Goal: Task Accomplishment & Management: Complete application form

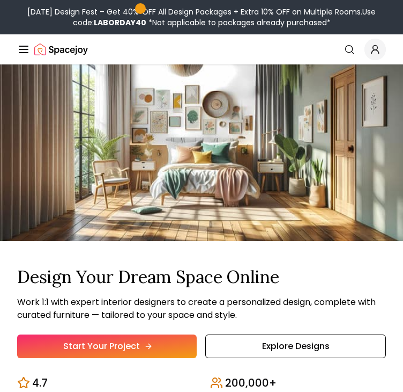
click at [64, 334] on link "Start Your Project" at bounding box center [107, 346] width 180 height 24
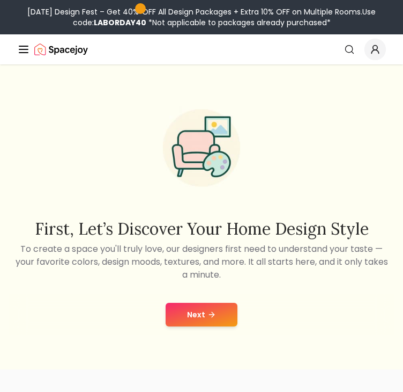
click at [209, 312] on icon at bounding box center [212, 314] width 9 height 9
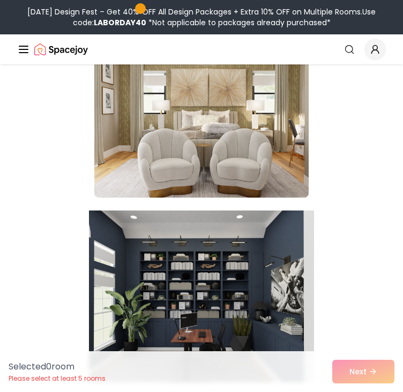
scroll to position [751, 0]
